Goal: Information Seeking & Learning: Check status

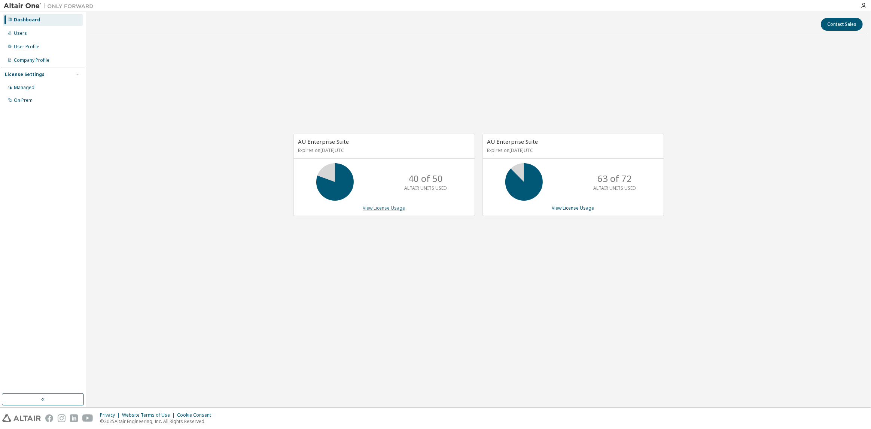
click at [386, 210] on link "View License Usage" at bounding box center [384, 208] width 42 height 6
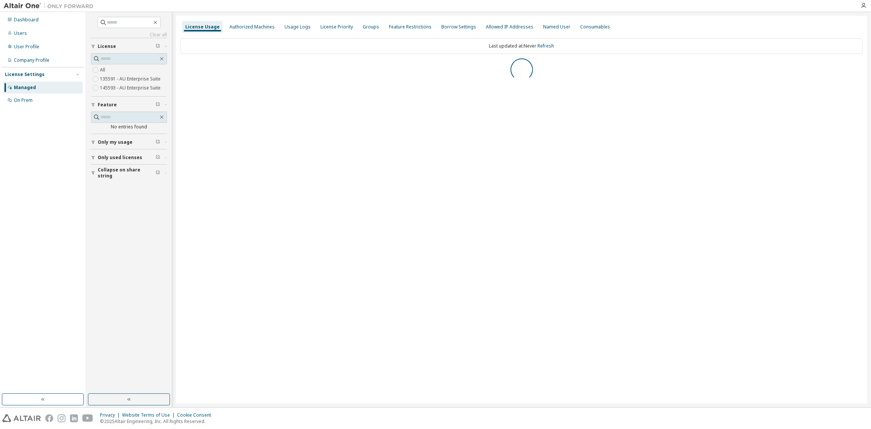
click at [202, 25] on div "License Usage" at bounding box center [202, 27] width 34 height 6
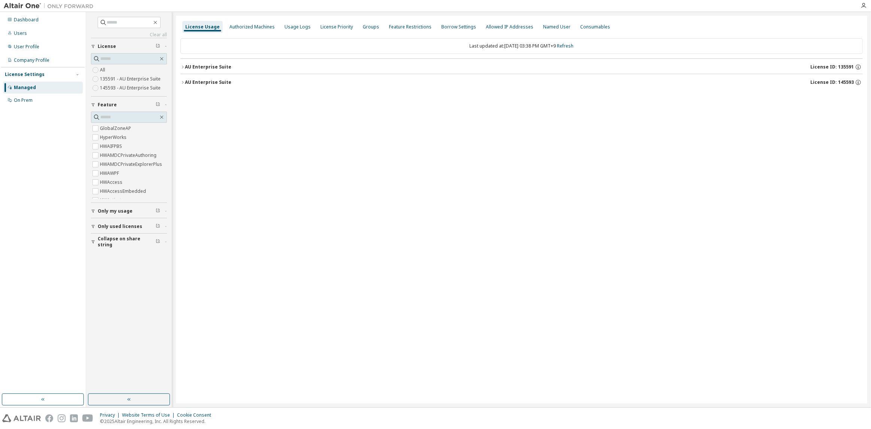
click at [253, 77] on button "AU Enterprise Suite License ID: 145593" at bounding box center [521, 82] width 683 height 16
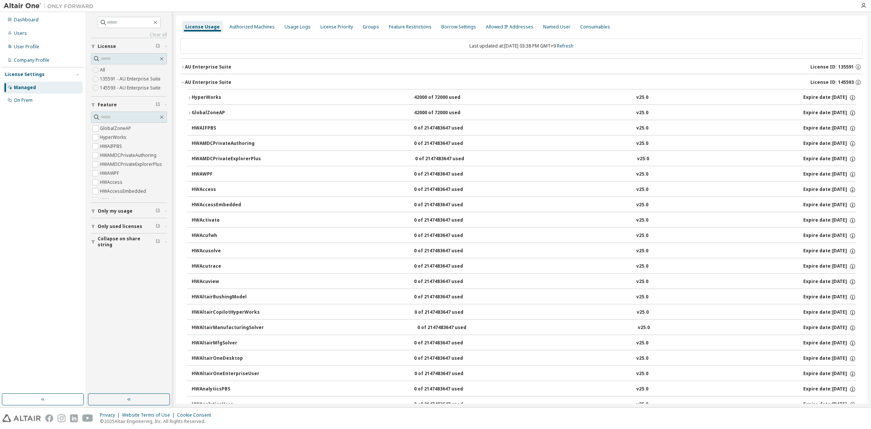
click at [251, 105] on button "GlobalZoneAP 42000 of 72000 used v25.0 Expire date: 2026-01-01" at bounding box center [521, 113] width 669 height 16
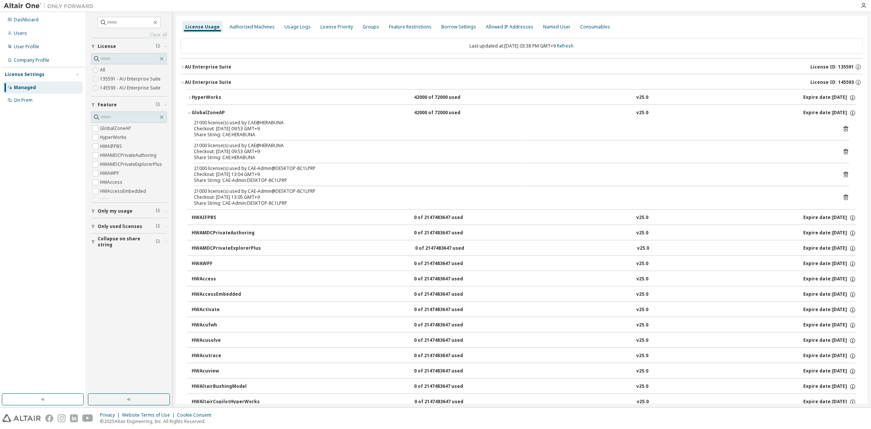
click at [258, 67] on div "AU Enterprise Suite License ID: 135591" at bounding box center [524, 67] width 678 height 7
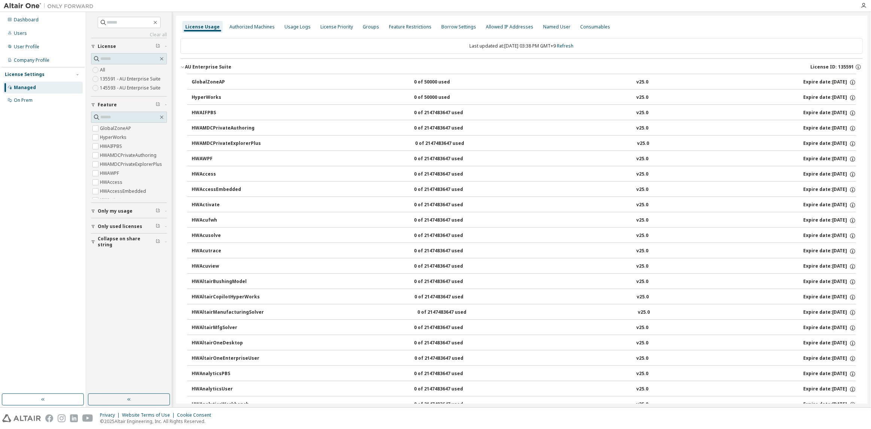
click at [255, 78] on button "GlobalZoneAP 0 of 50000 used v25.0 Expire date: 2038-01-01" at bounding box center [524, 82] width 665 height 16
click at [255, 67] on div "AU Enterprise Suite License ID: 135591" at bounding box center [524, 67] width 678 height 7
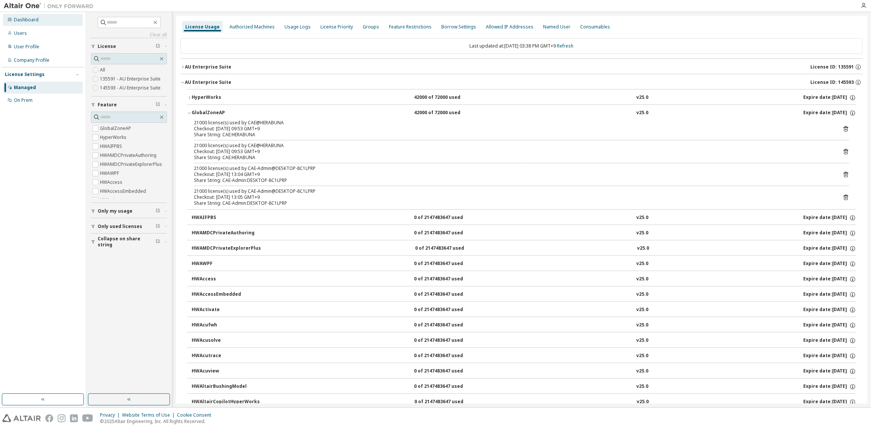
click at [52, 18] on div "Dashboard" at bounding box center [43, 20] width 80 height 12
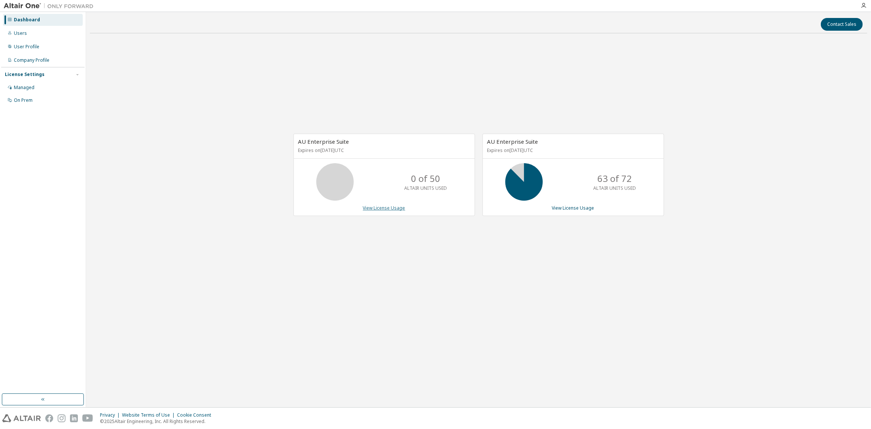
click at [383, 209] on link "View License Usage" at bounding box center [384, 208] width 42 height 6
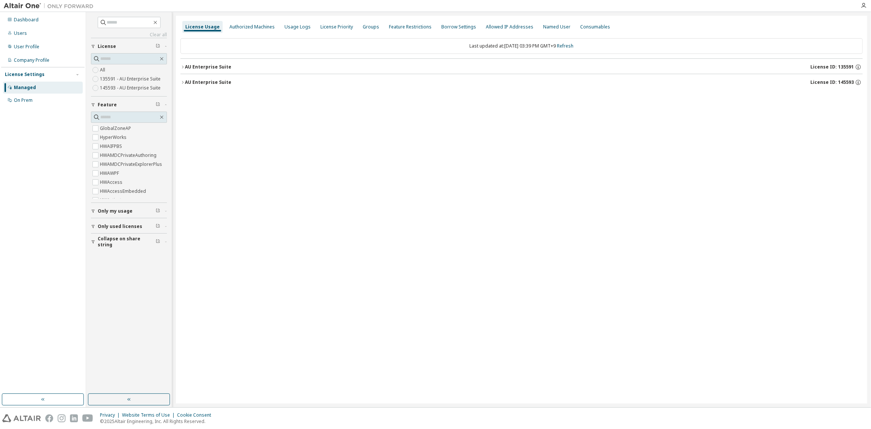
click at [202, 80] on div "AU Enterprise Suite" at bounding box center [208, 82] width 46 height 6
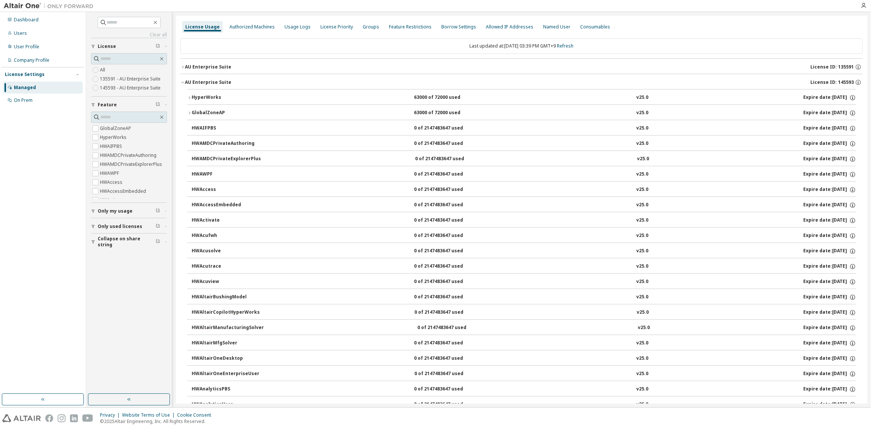
click at [215, 61] on button "AU Enterprise Suite License ID: 135591" at bounding box center [521, 67] width 683 height 16
click at [213, 65] on div "AU Enterprise Suite" at bounding box center [208, 67] width 46 height 6
click at [217, 85] on div "AU Enterprise Suite" at bounding box center [208, 82] width 46 height 6
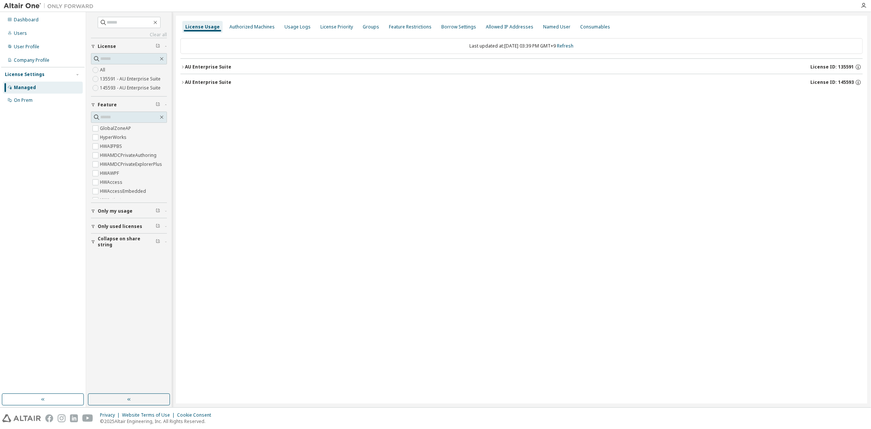
click at [217, 85] on div "AU Enterprise Suite" at bounding box center [208, 82] width 46 height 6
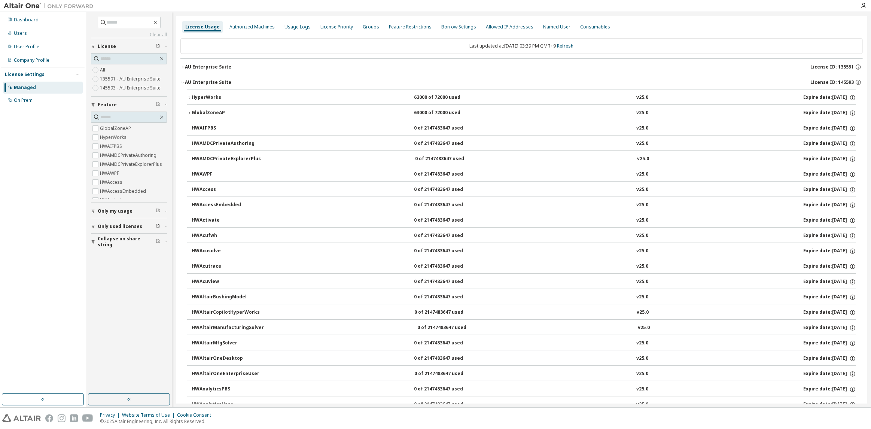
click at [218, 100] on div "HyperWorks" at bounding box center [225, 97] width 67 height 7
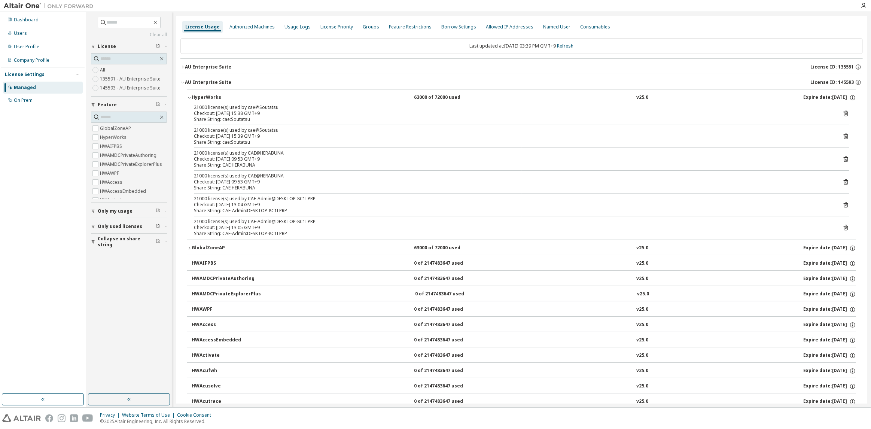
click at [218, 66] on div "AU Enterprise Suite" at bounding box center [208, 67] width 46 height 6
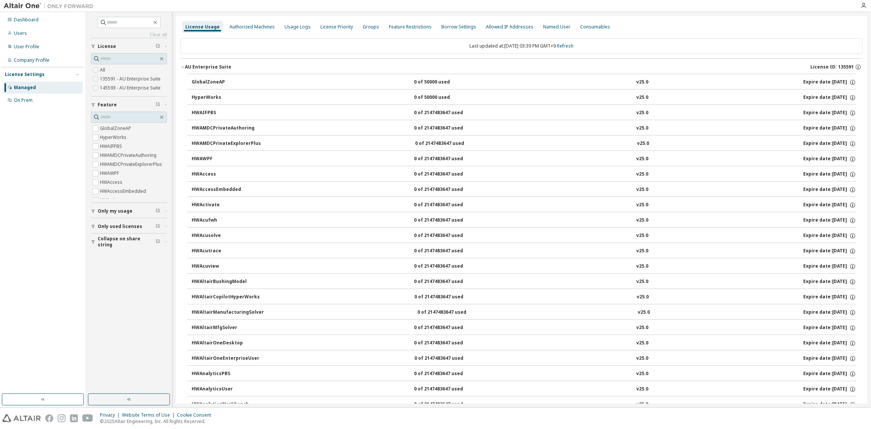
click at [218, 66] on div "AU Enterprise Suite" at bounding box center [208, 67] width 46 height 6
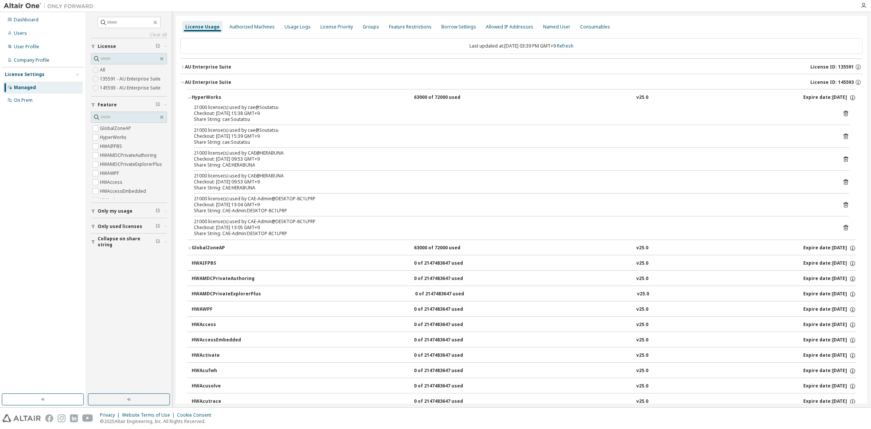
click at [215, 64] on div "AU Enterprise Suite" at bounding box center [208, 67] width 46 height 6
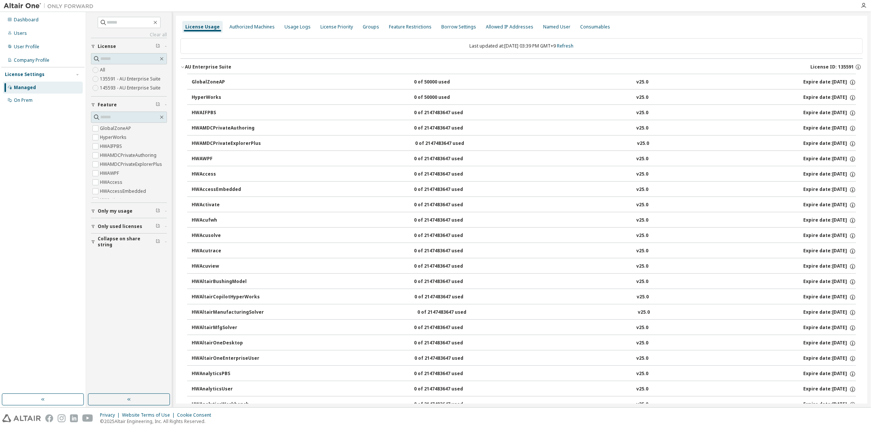
click at [218, 84] on div "GlobalZoneAP" at bounding box center [225, 82] width 67 height 7
click at [225, 72] on button "AU Enterprise Suite License ID: 135591" at bounding box center [521, 67] width 683 height 16
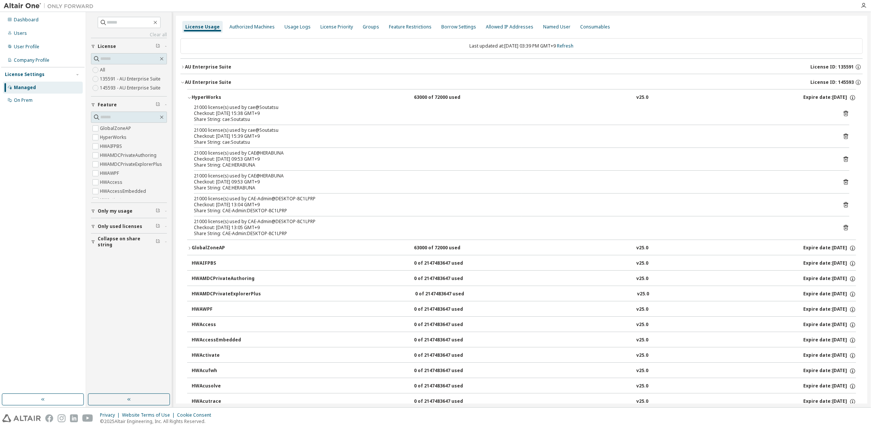
click at [230, 64] on div "AU Enterprise Suite License ID: 135591" at bounding box center [524, 67] width 678 height 7
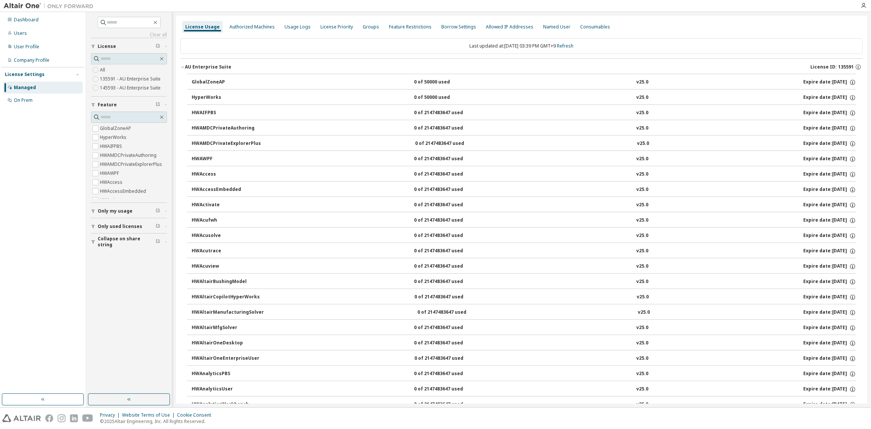
click at [230, 64] on div "AU Enterprise Suite License ID: 135591" at bounding box center [524, 67] width 678 height 7
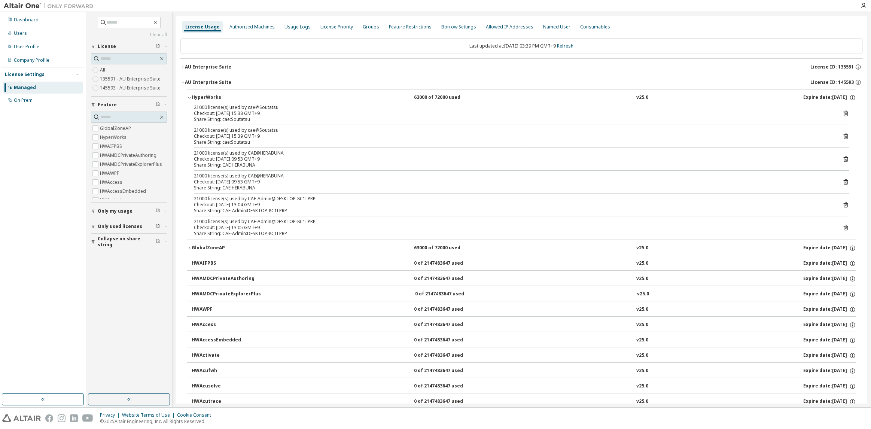
click at [229, 83] on div "AU Enterprise Suite License ID: 145593" at bounding box center [524, 82] width 678 height 7
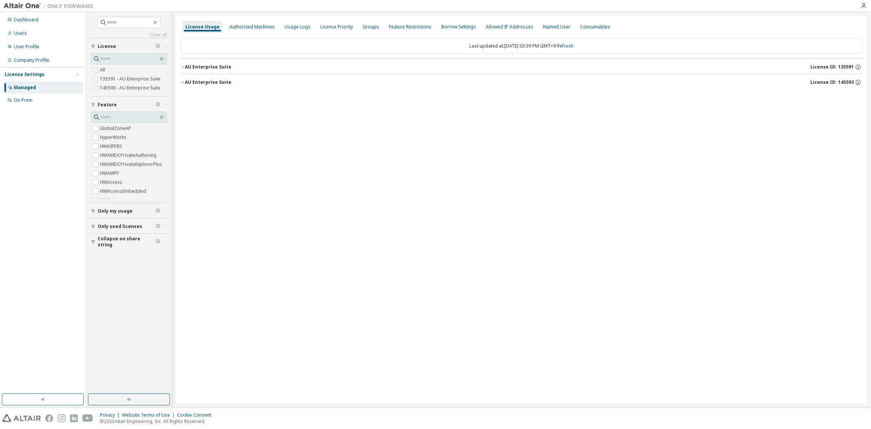
click at [229, 82] on div "AU Enterprise Suite License ID: 145593" at bounding box center [524, 82] width 678 height 7
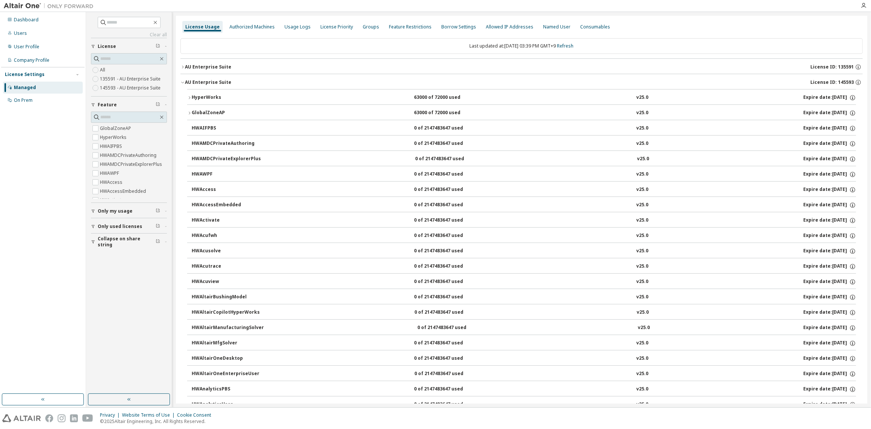
click at [229, 82] on div "AU Enterprise Suite License ID: 145593" at bounding box center [524, 82] width 678 height 7
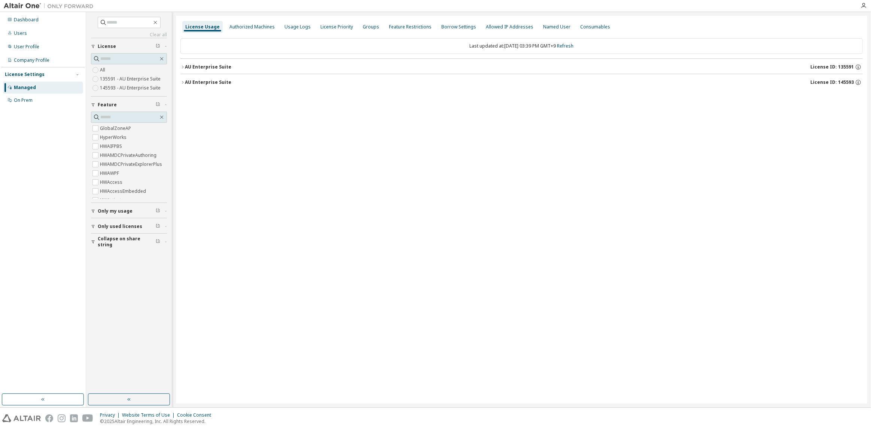
click at [229, 82] on div "AU Enterprise Suite License ID: 145593" at bounding box center [524, 82] width 678 height 7
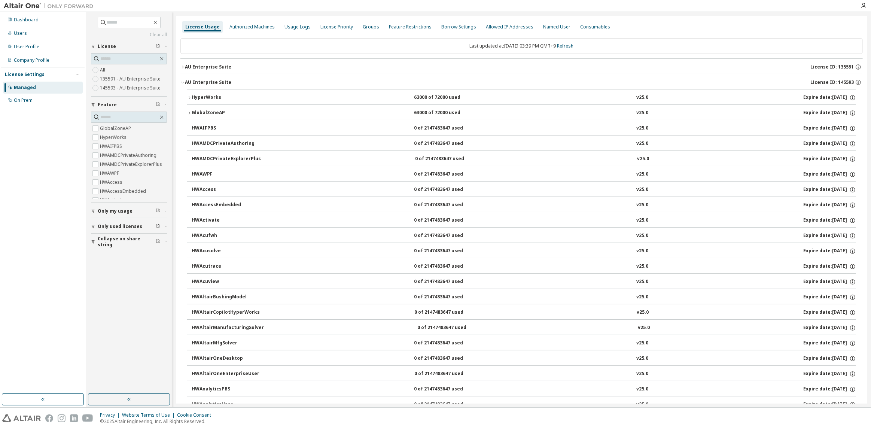
click at [228, 68] on div "AU Enterprise Suite" at bounding box center [208, 67] width 46 height 6
click at [232, 82] on div "AU Enterprise Suite License ID: 145593" at bounding box center [524, 82] width 678 height 7
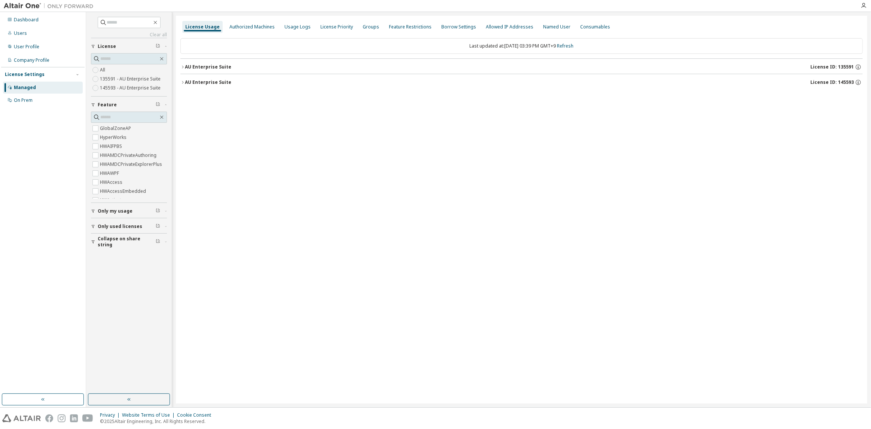
click at [232, 82] on div "AU Enterprise Suite License ID: 145593" at bounding box center [524, 82] width 678 height 7
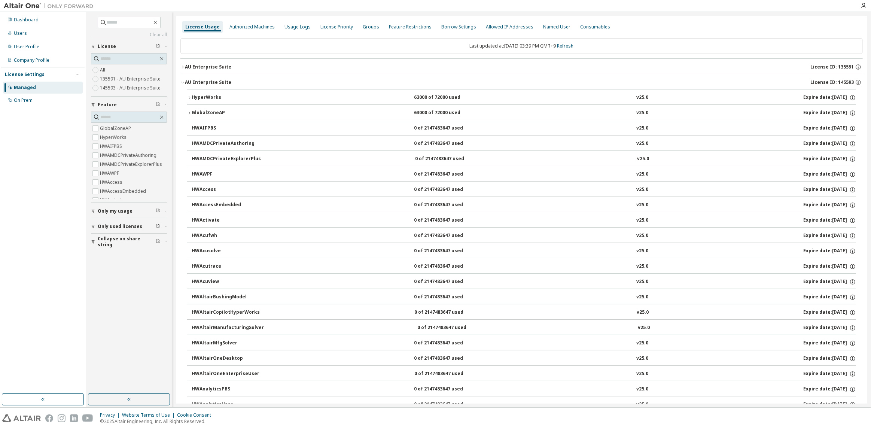
click at [234, 69] on div "AU Enterprise Suite License ID: 135591" at bounding box center [524, 67] width 678 height 7
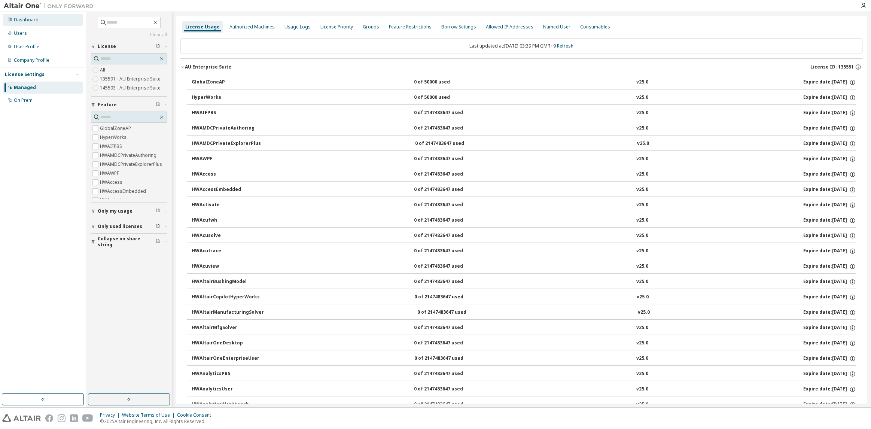
click at [68, 23] on div "Dashboard" at bounding box center [43, 20] width 80 height 12
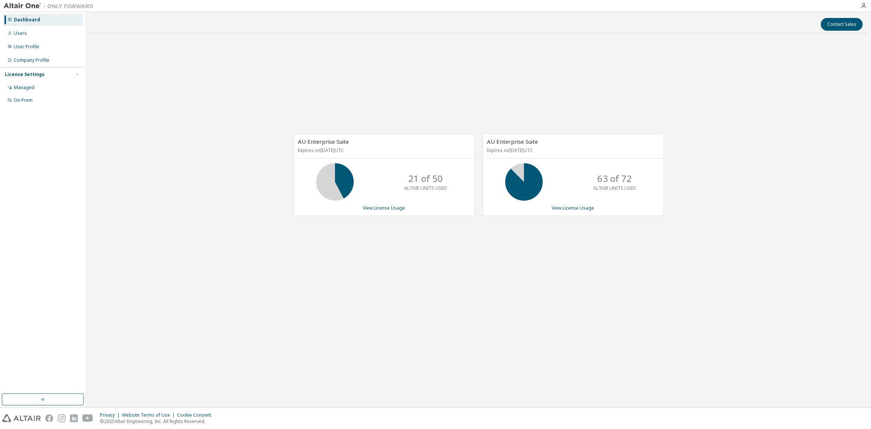
click at [210, 209] on div "AU Enterprise Suite Expires on January 1, 2038 UTC 21 of 50 ALTAIR UNITS USED V…" at bounding box center [479, 178] width 778 height 279
click at [182, 215] on div "AU Enterprise Suite Expires on January 1, 2038 UTC 21 of 50 ALTAIR UNITS USED V…" at bounding box center [479, 178] width 778 height 279
click at [43, 86] on div "Managed" at bounding box center [43, 88] width 80 height 12
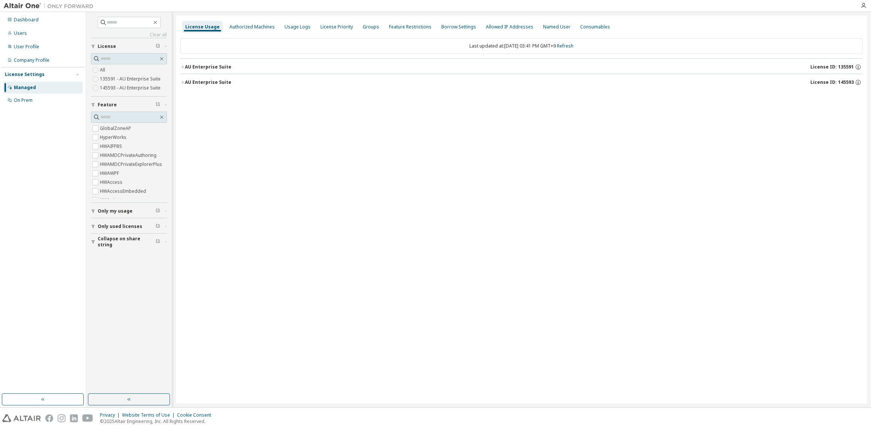
click at [215, 61] on button "AU Enterprise Suite License ID: 135591" at bounding box center [521, 67] width 683 height 16
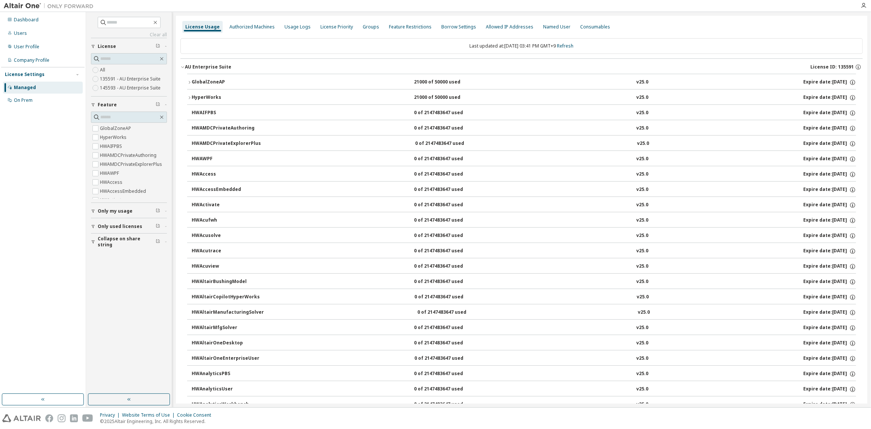
click at [217, 82] on div "GlobalZoneAP" at bounding box center [225, 82] width 67 height 7
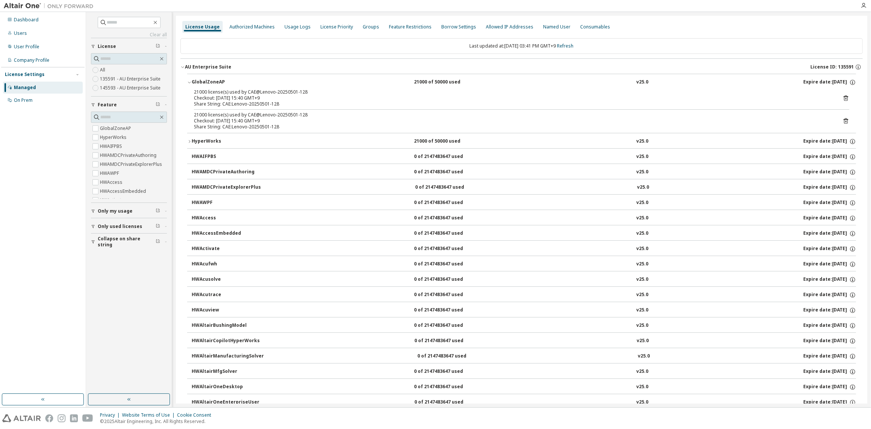
click at [217, 82] on div "GlobalZoneAP" at bounding box center [225, 82] width 67 height 7
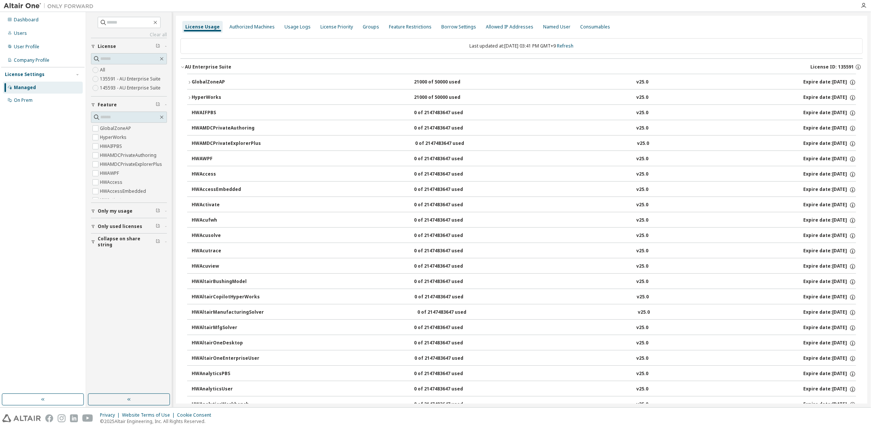
click at [218, 67] on div "AU Enterprise Suite" at bounding box center [208, 67] width 46 height 6
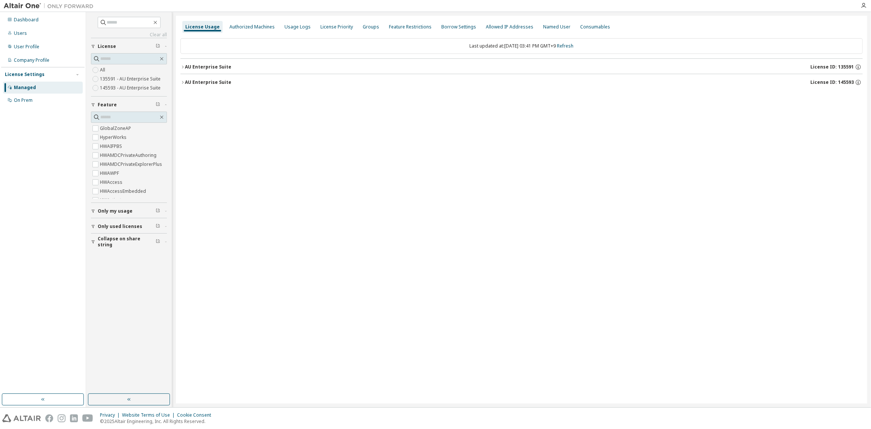
click at [213, 86] on button "AU Enterprise Suite License ID: 145593" at bounding box center [521, 82] width 683 height 16
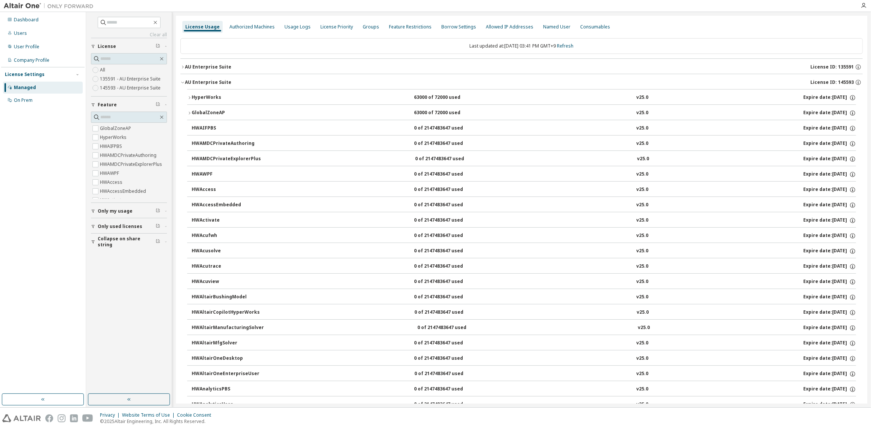
click at [213, 98] on div "HyperWorks" at bounding box center [225, 97] width 67 height 7
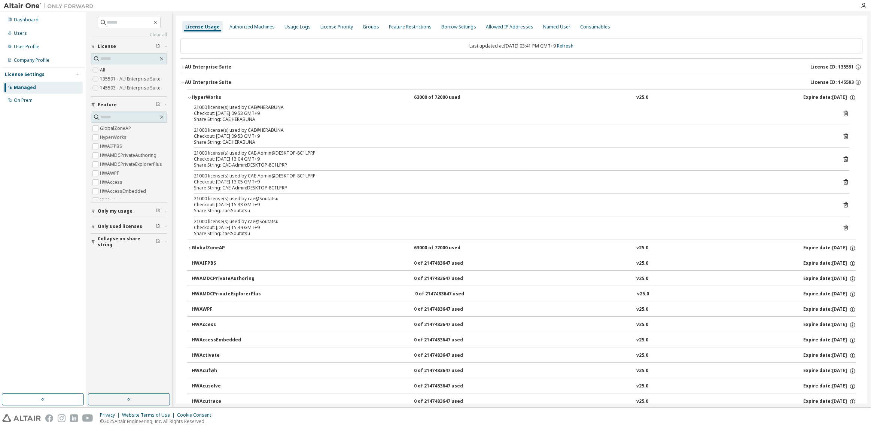
click at [222, 60] on button "AU Enterprise Suite License ID: 135591" at bounding box center [521, 67] width 683 height 16
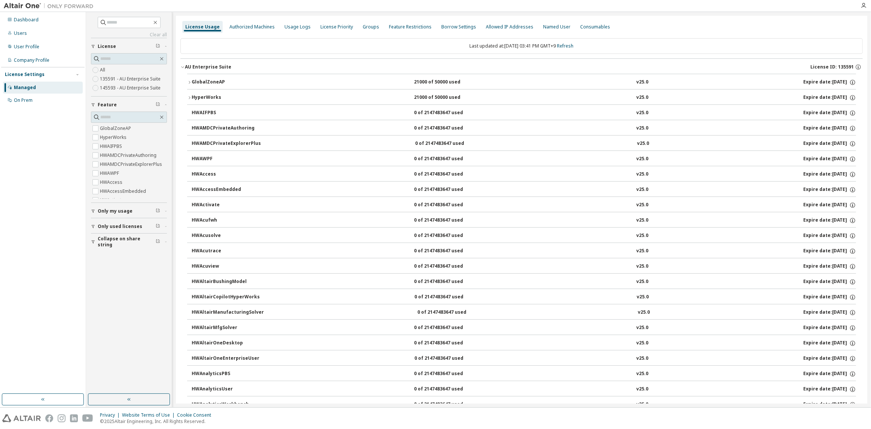
click at [219, 82] on div "GlobalZoneAP" at bounding box center [225, 82] width 67 height 7
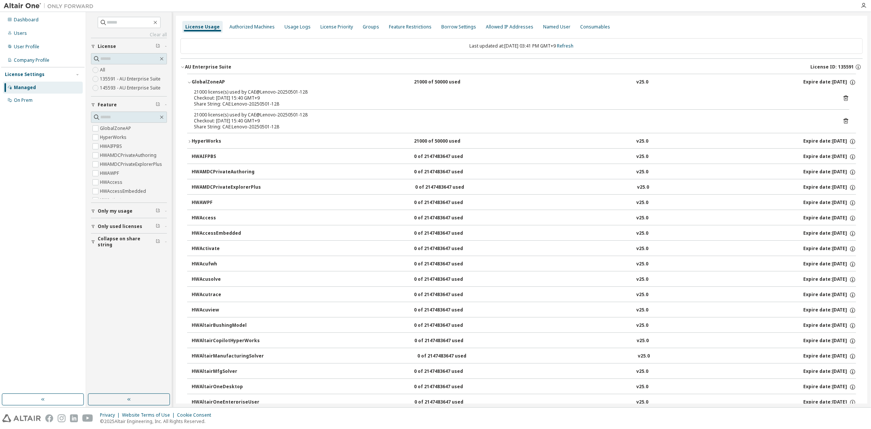
click at [219, 82] on div "GlobalZoneAP" at bounding box center [225, 82] width 67 height 7
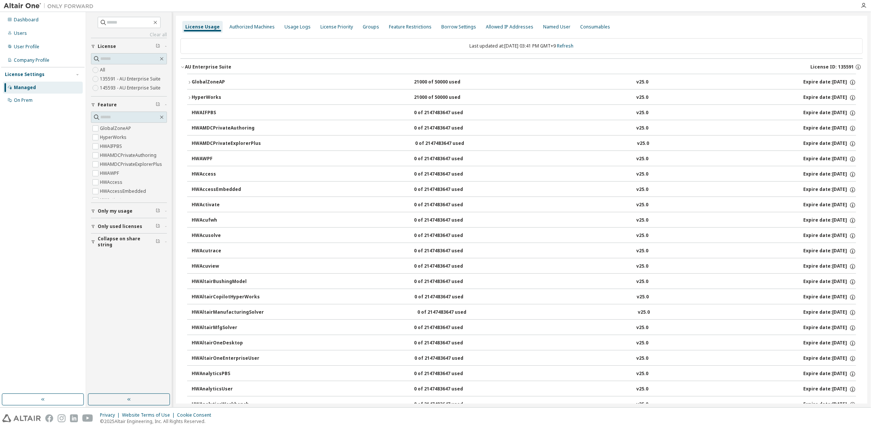
click at [219, 69] on div "AU Enterprise Suite" at bounding box center [208, 67] width 46 height 6
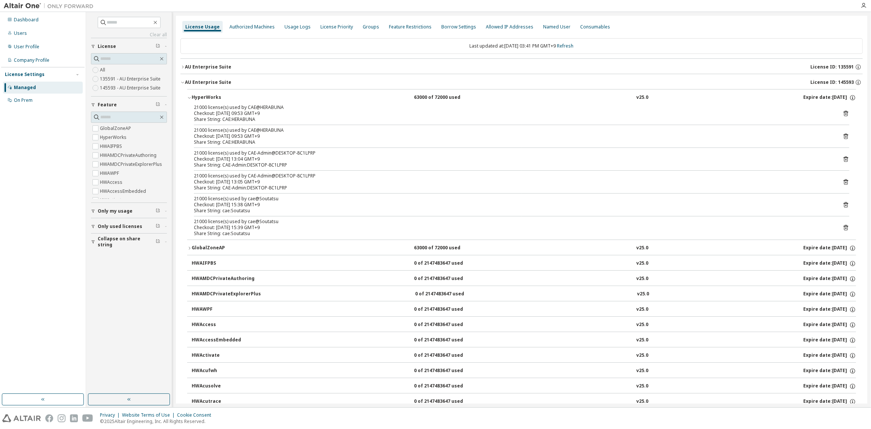
click at [261, 93] on button "HyperWorks 63000 of 72000 used v25.0 Expire date: 2026-01-01" at bounding box center [521, 97] width 669 height 16
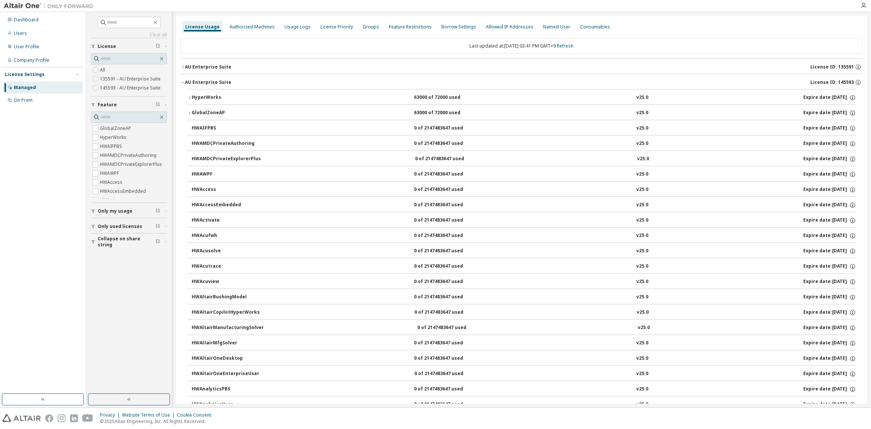
click at [249, 85] on div "AU Enterprise Suite License ID: 145593" at bounding box center [524, 82] width 678 height 7
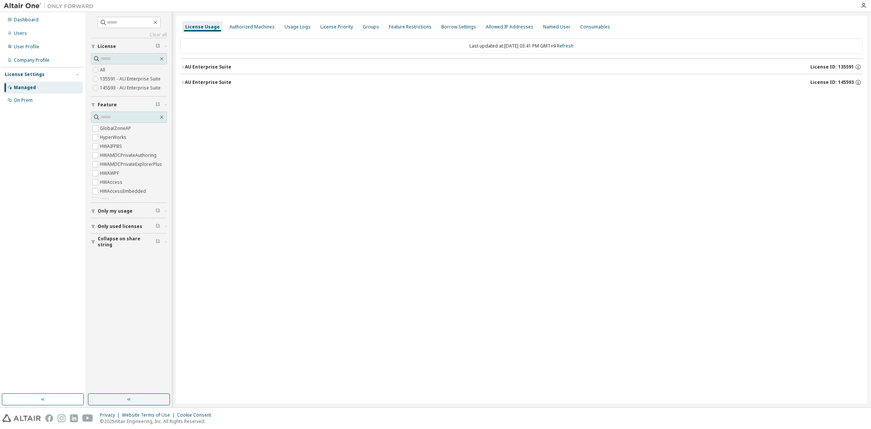
click at [211, 252] on div "License Usage Authorized Machines Usage Logs License Priority Groups Feature Re…" at bounding box center [522, 210] width 692 height 388
click at [526, 124] on div "License Usage Authorized Machines Usage Logs License Priority Groups Feature Re…" at bounding box center [522, 210] width 692 height 388
